Goal: Information Seeking & Learning: Compare options

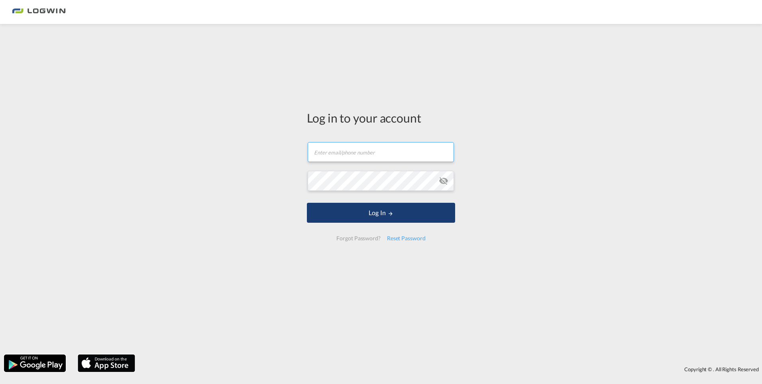
type input "[PERSON_NAME][EMAIL_ADDRESS][PERSON_NAME][DOMAIN_NAME]"
click at [380, 209] on button "Log In" at bounding box center [381, 213] width 148 height 20
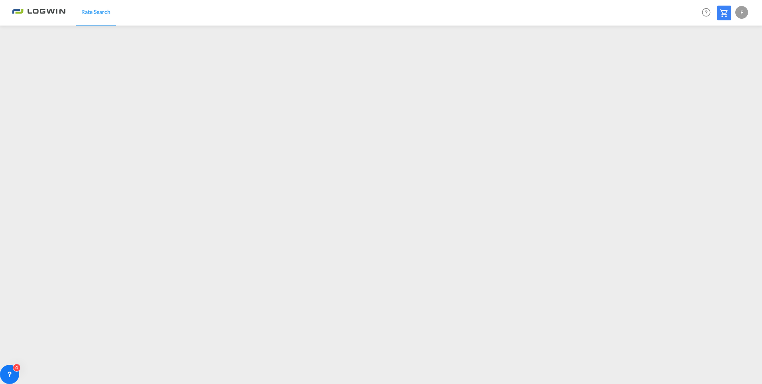
click at [740, 11] on div "F" at bounding box center [742, 12] width 13 height 13
click at [725, 64] on button "Logout" at bounding box center [733, 61] width 52 height 16
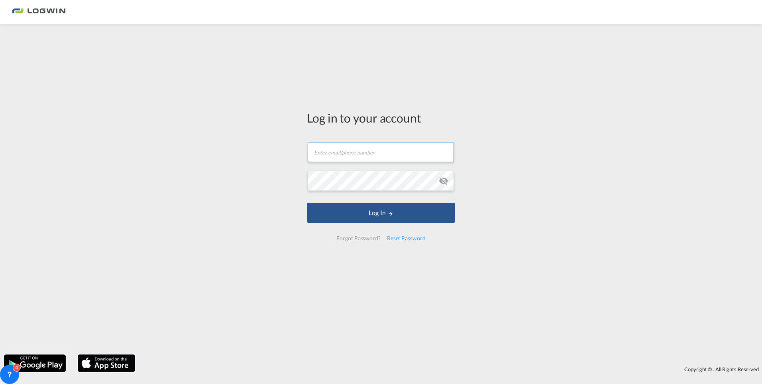
type input "[PERSON_NAME][EMAIL_ADDRESS][PERSON_NAME][DOMAIN_NAME]"
